Goal: Communication & Community: Answer question/provide support

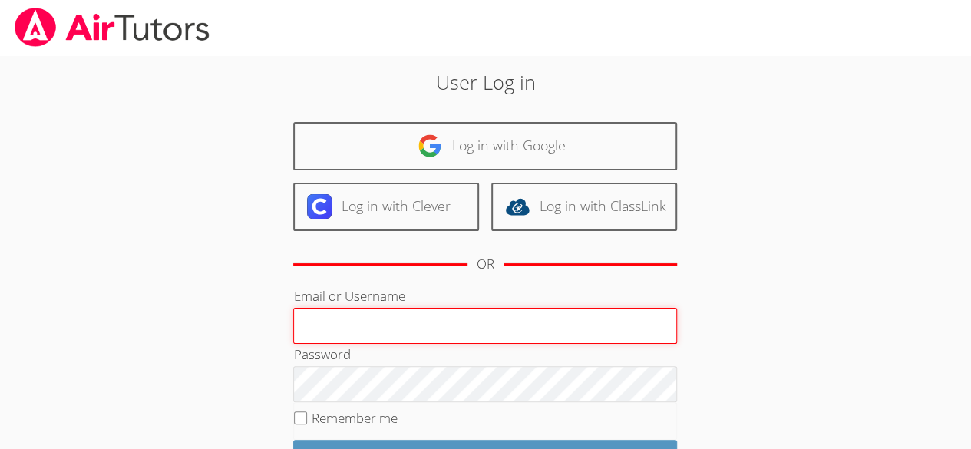
click at [516, 328] on input "Email or Username" at bounding box center [485, 326] width 384 height 37
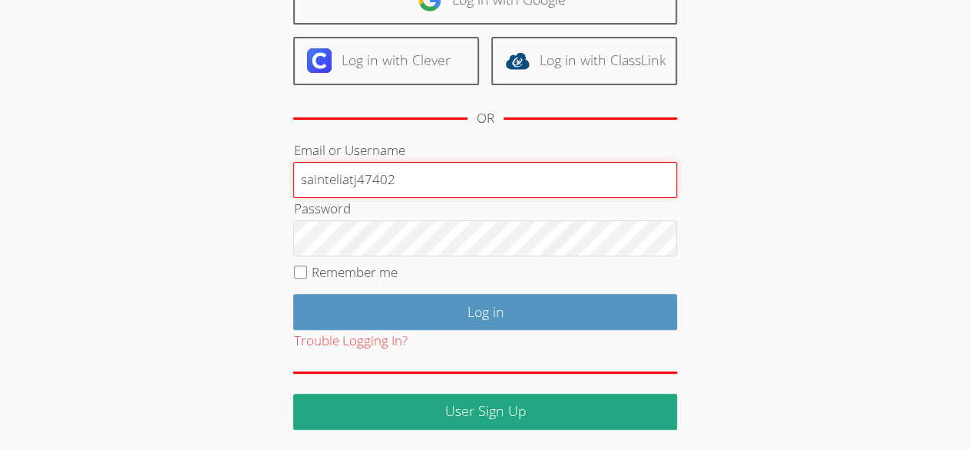
type input "sainteliatj47402"
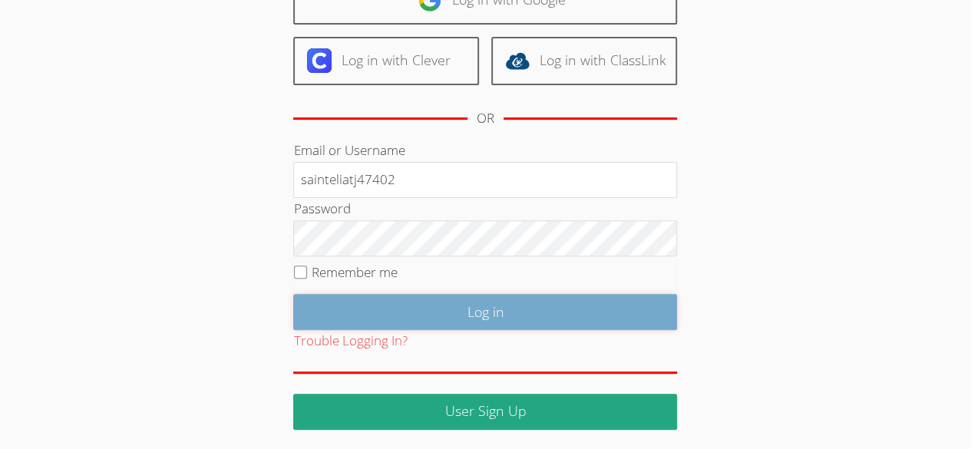
click at [591, 302] on input "Log in" at bounding box center [485, 312] width 384 height 36
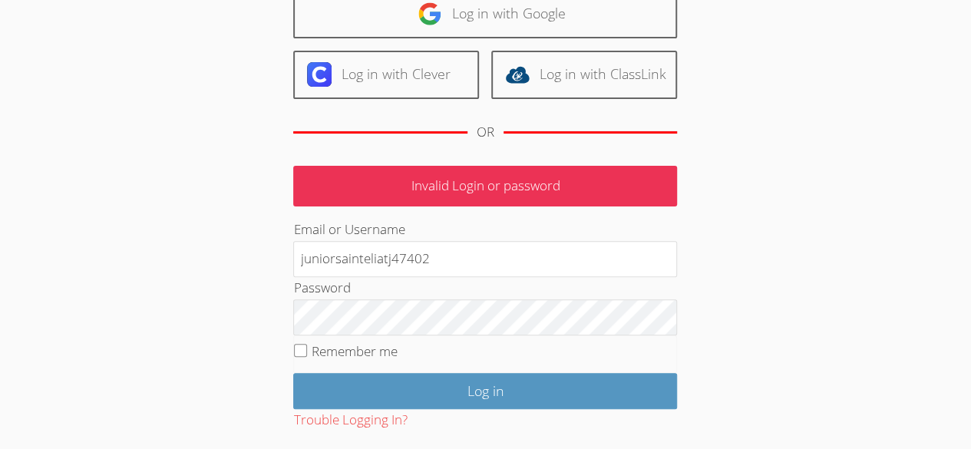
scroll to position [210, 0]
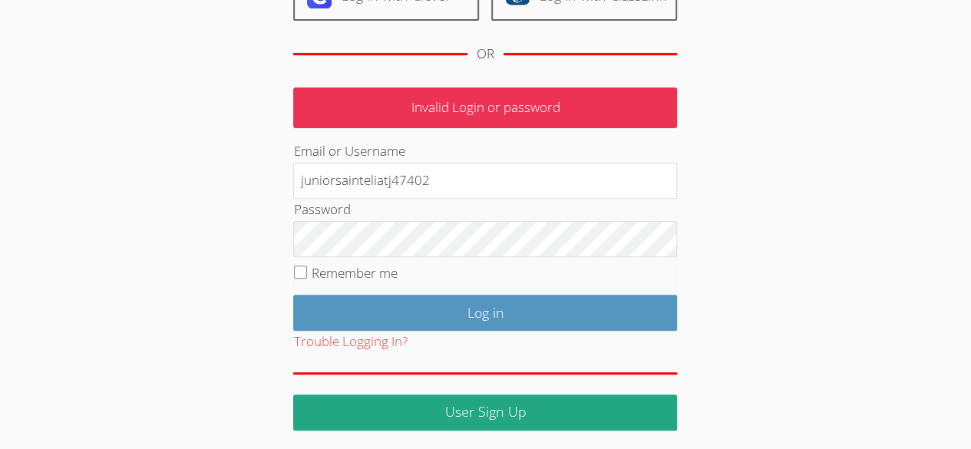
type input "juniorsainteliatj47402"
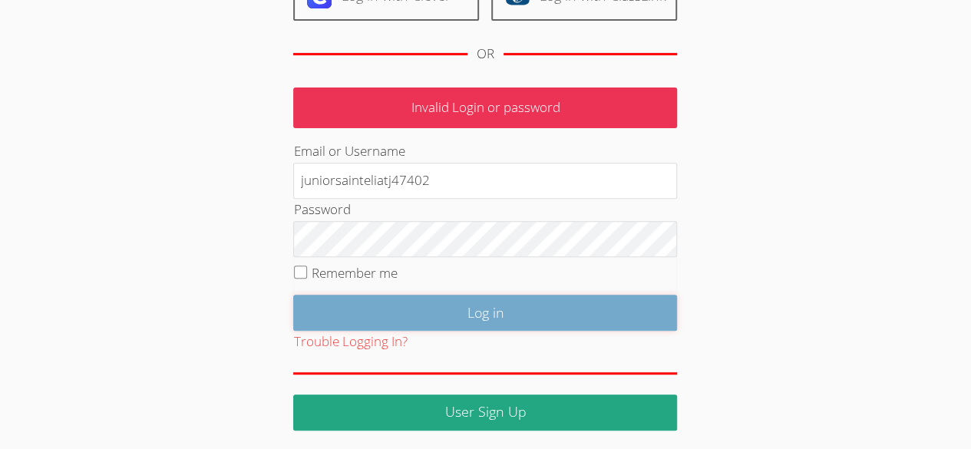
click at [623, 305] on input "Log in" at bounding box center [485, 313] width 384 height 36
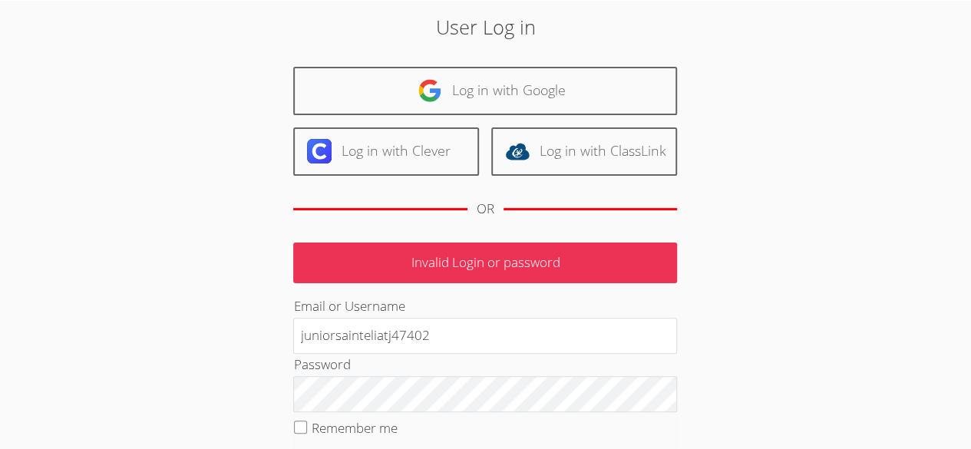
scroll to position [97, 0]
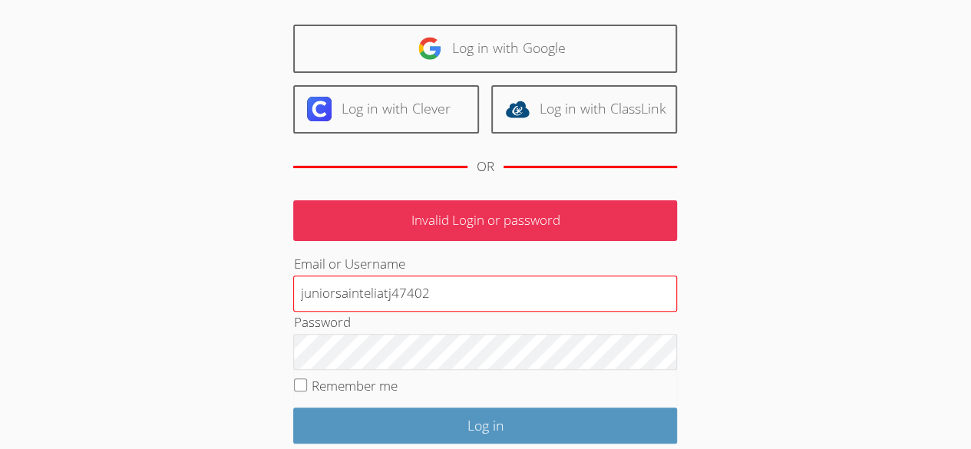
click at [333, 292] on input "juniorsainteliatj47402" at bounding box center [485, 294] width 384 height 37
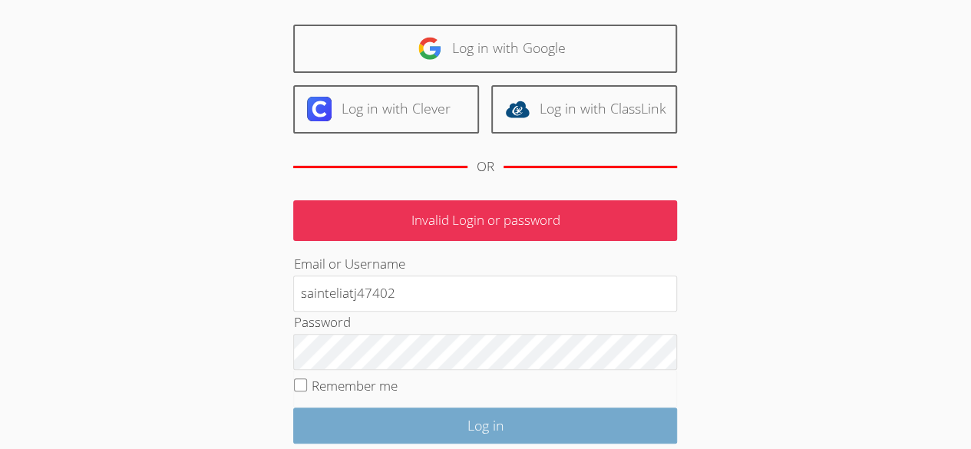
type input "sainteliatj47402"
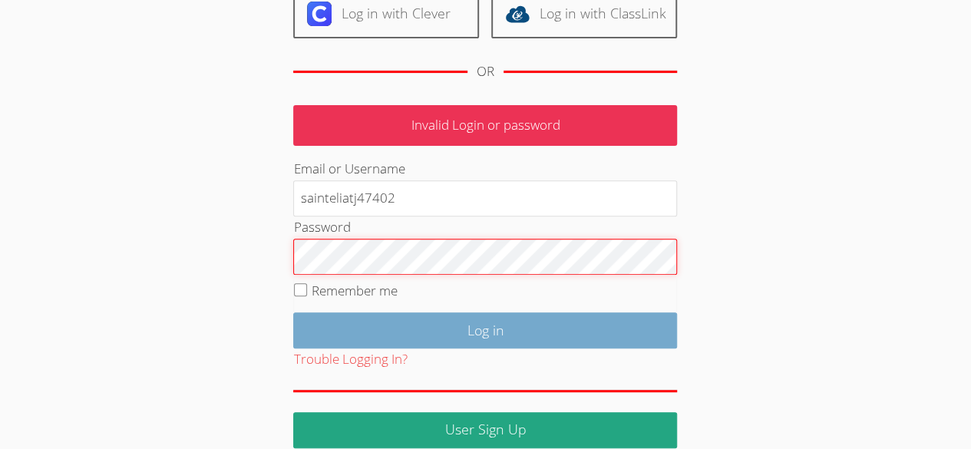
scroll to position [201, 0]
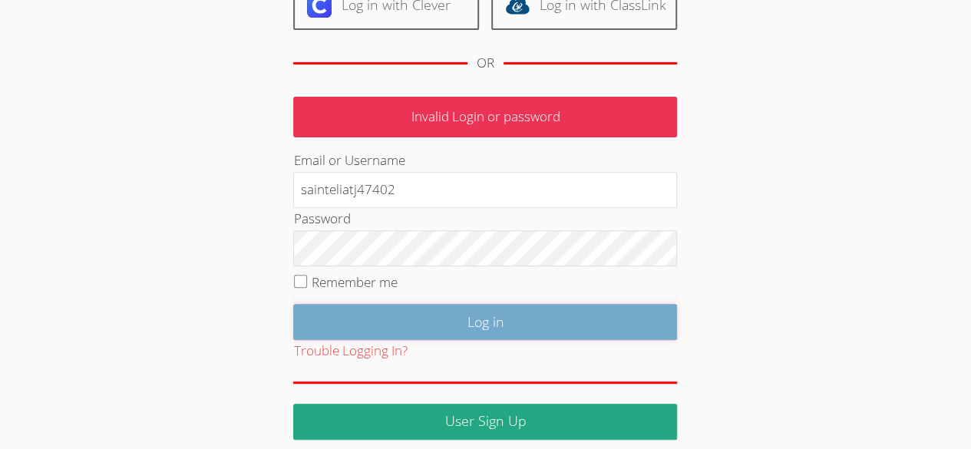
click at [548, 336] on input "Log in" at bounding box center [485, 322] width 384 height 36
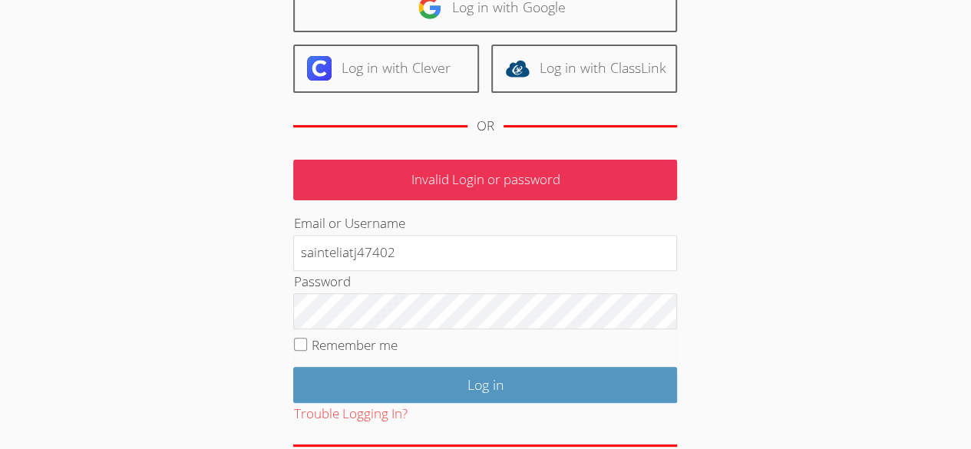
scroll to position [210, 0]
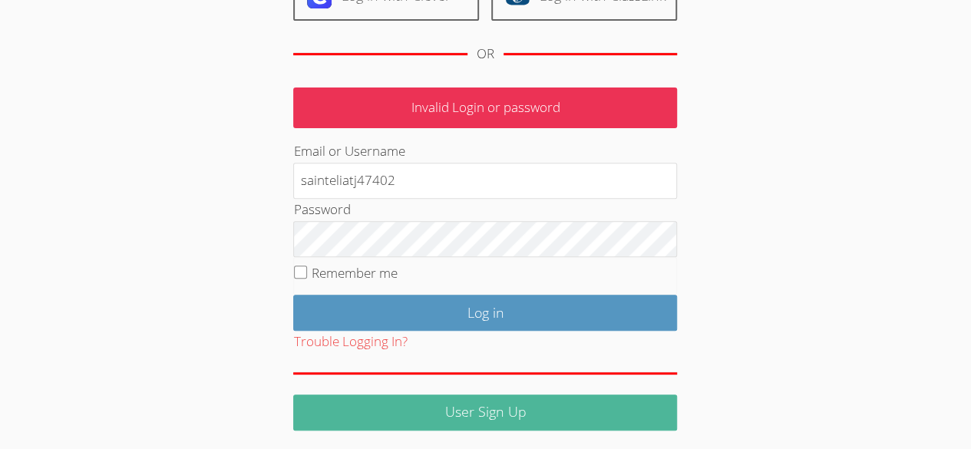
click at [583, 404] on link "User Sign Up" at bounding box center [485, 412] width 384 height 36
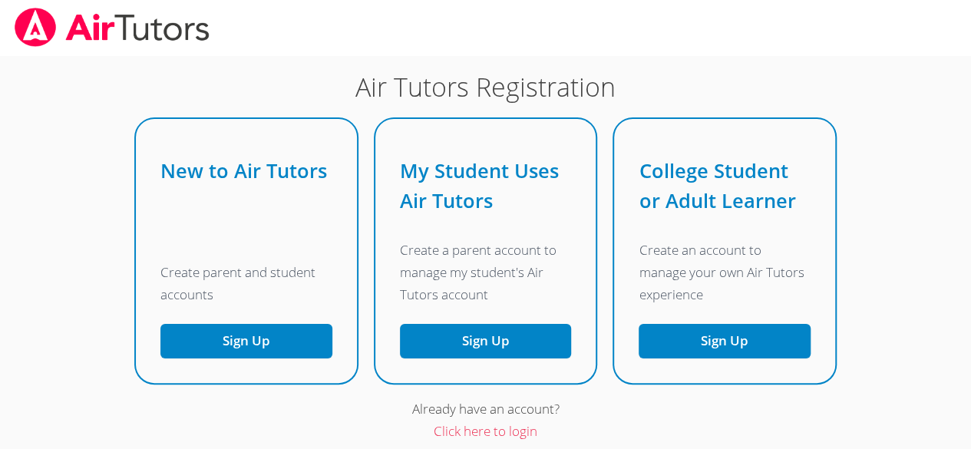
scroll to position [189, 0]
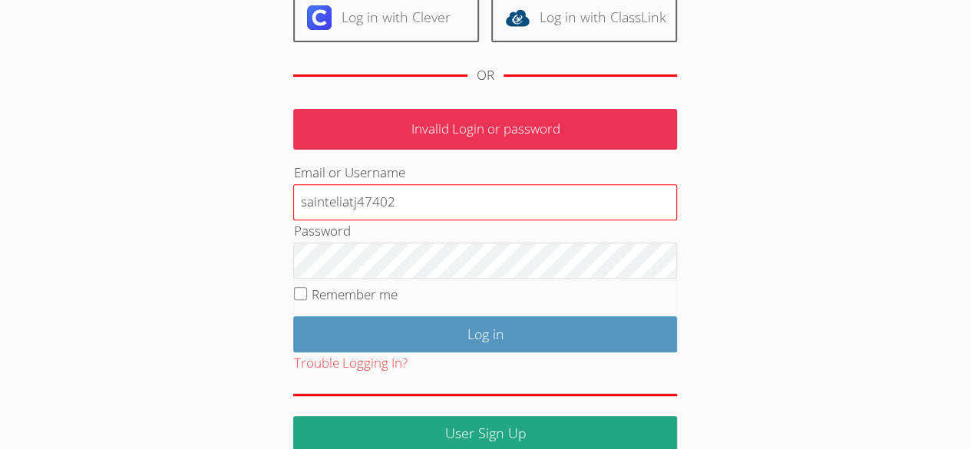
click at [419, 202] on input "sainteliatj47402" at bounding box center [485, 202] width 384 height 37
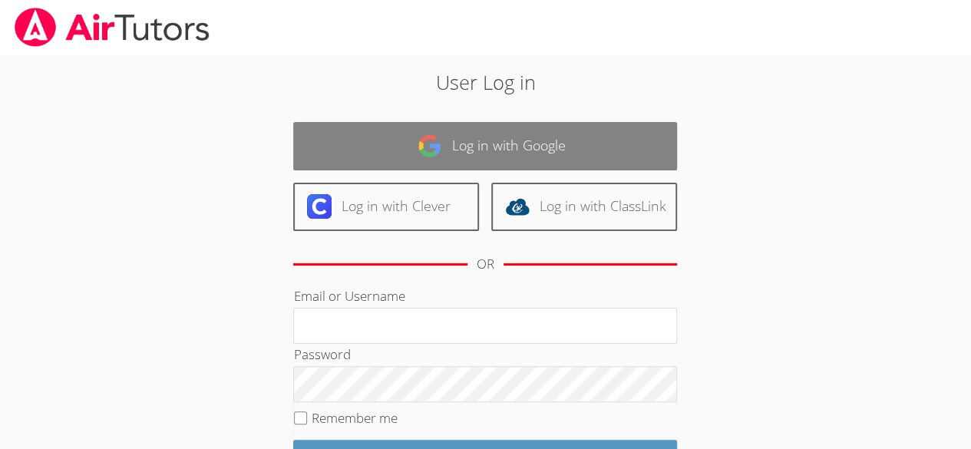
click at [526, 134] on link "Log in with Google" at bounding box center [485, 146] width 384 height 48
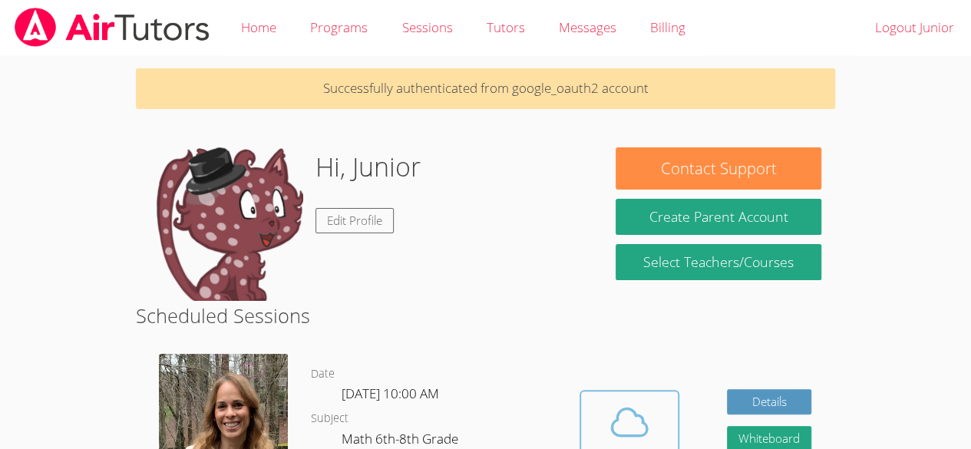
click at [645, 401] on icon at bounding box center [629, 422] width 43 height 43
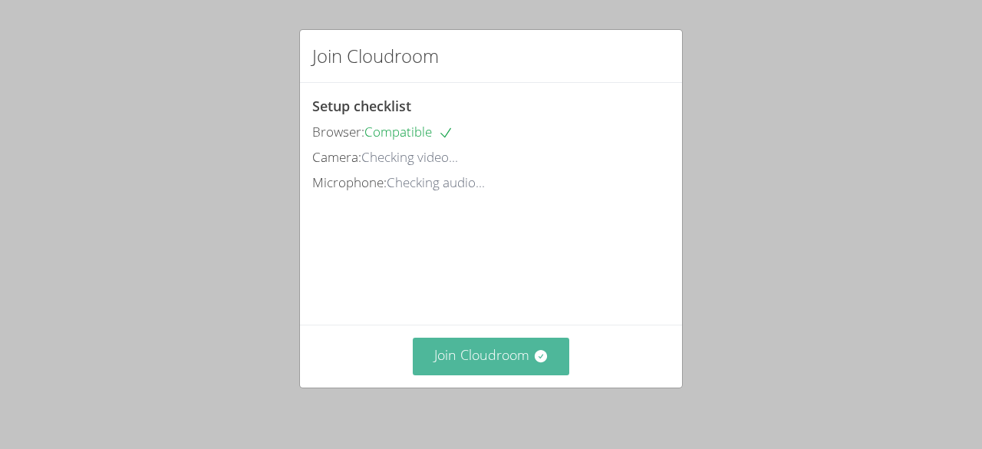
click at [447, 358] on button "Join Cloudroom" at bounding box center [491, 357] width 157 height 38
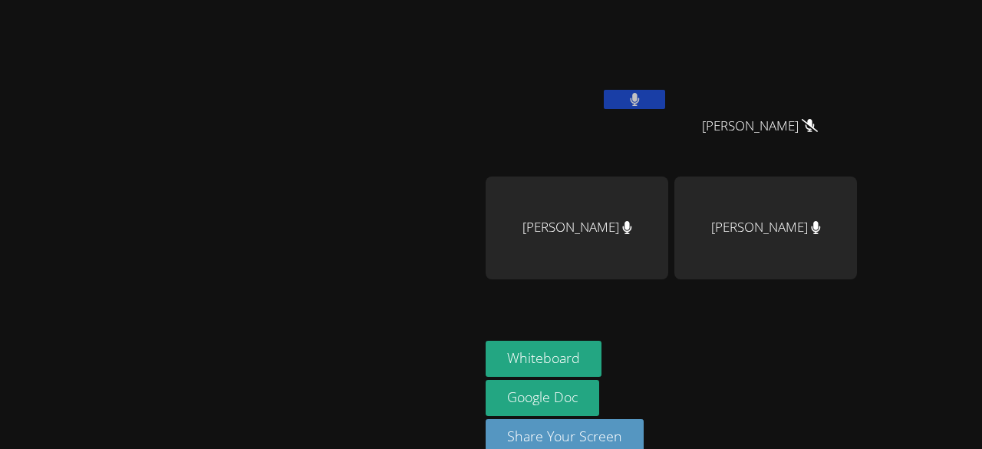
drag, startPoint x: 239, startPoint y: 97, endPoint x: 94, endPoint y: 144, distance: 153.1
click at [125, 144] on video at bounding box center [240, 207] width 230 height 263
click at [668, 220] on div "[PERSON_NAME]" at bounding box center [577, 228] width 183 height 103
click at [602, 374] on button "Whiteboard" at bounding box center [544, 359] width 116 height 36
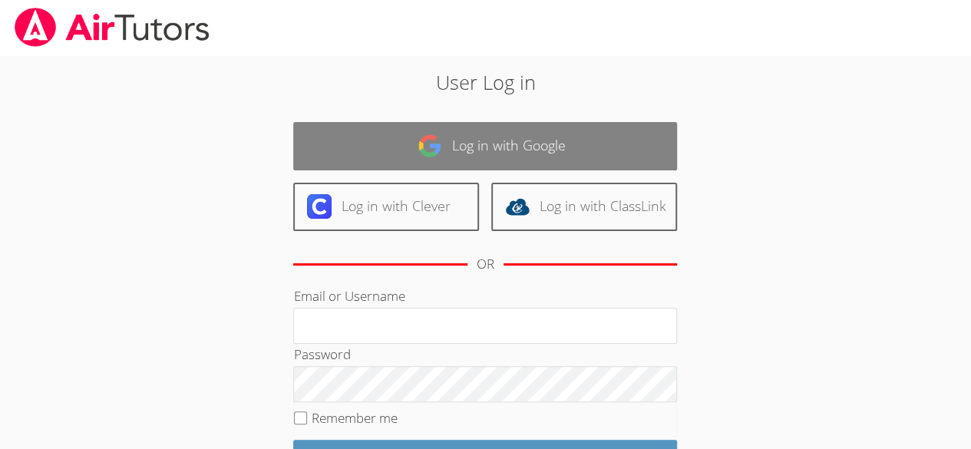
click at [526, 140] on link "Log in with Google" at bounding box center [485, 146] width 384 height 48
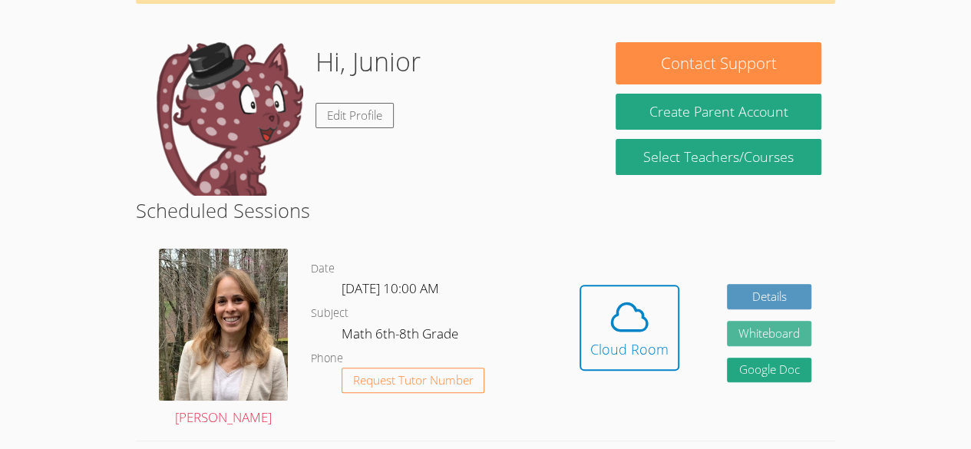
scroll to position [126, 0]
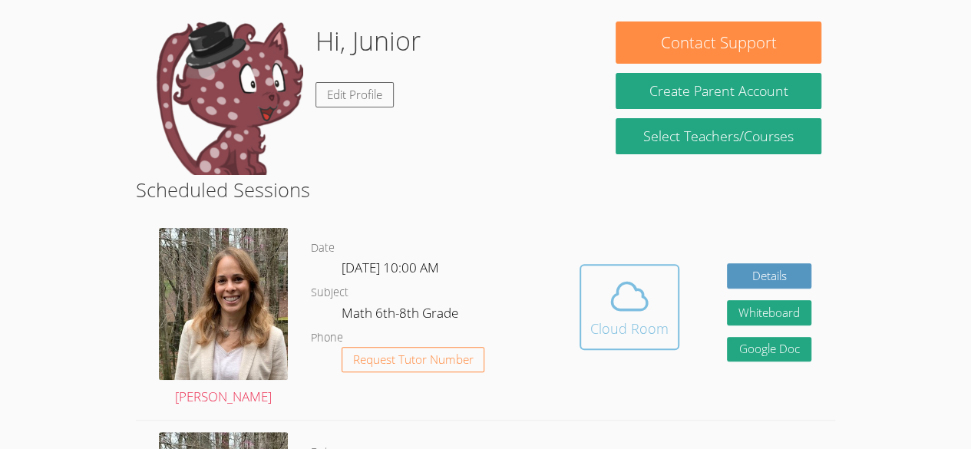
click at [638, 302] on icon at bounding box center [629, 296] width 43 height 43
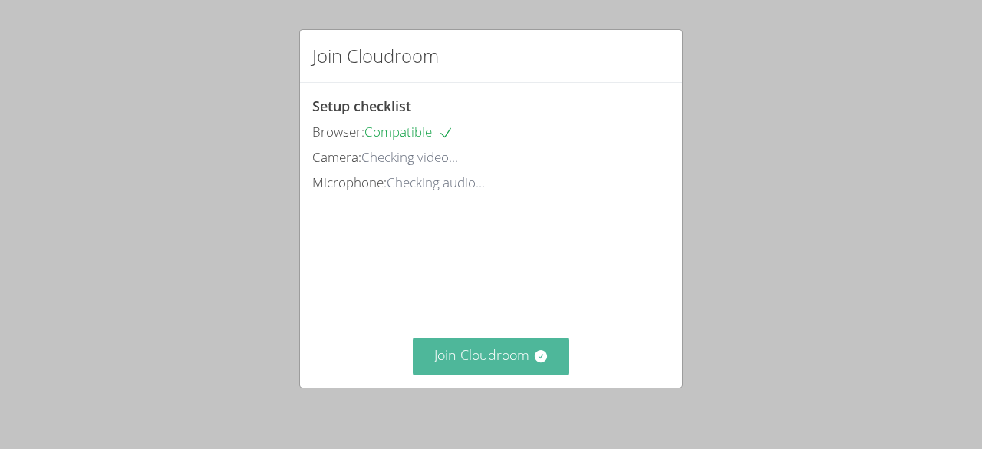
click at [450, 357] on button "Join Cloudroom" at bounding box center [491, 357] width 157 height 38
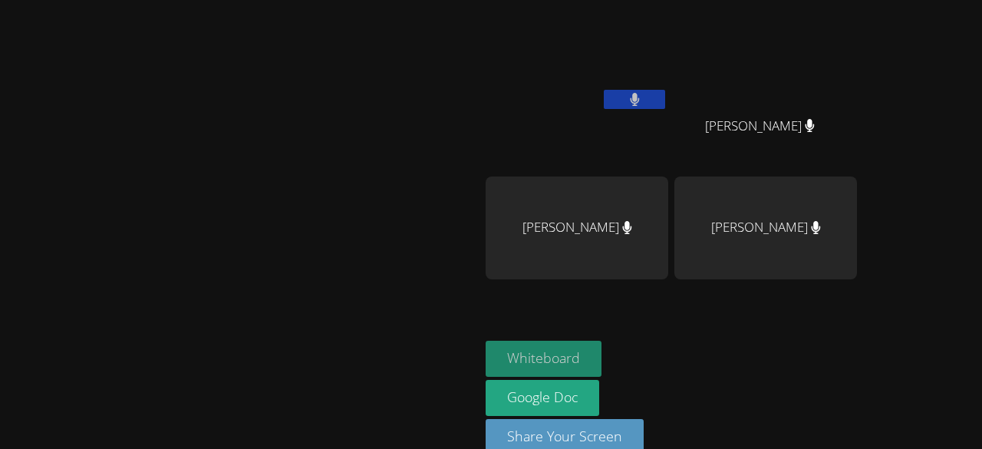
click at [602, 351] on button "Whiteboard" at bounding box center [544, 359] width 116 height 36
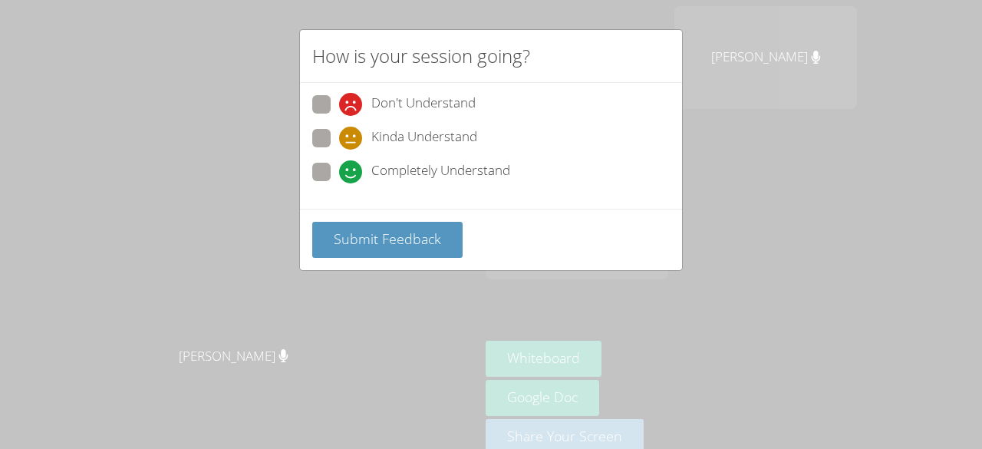
click at [339, 183] on span at bounding box center [339, 183] width 0 height 0
click at [339, 175] on input "Completely Understand" at bounding box center [345, 169] width 13 height 13
radio input "true"
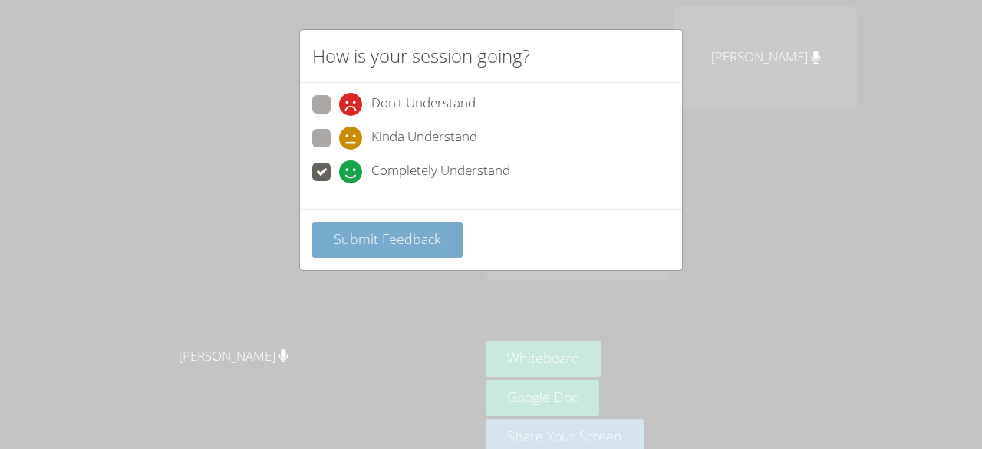
click at [374, 242] on span "Submit Feedback" at bounding box center [387, 238] width 107 height 18
